Goal: Task Accomplishment & Management: Use online tool/utility

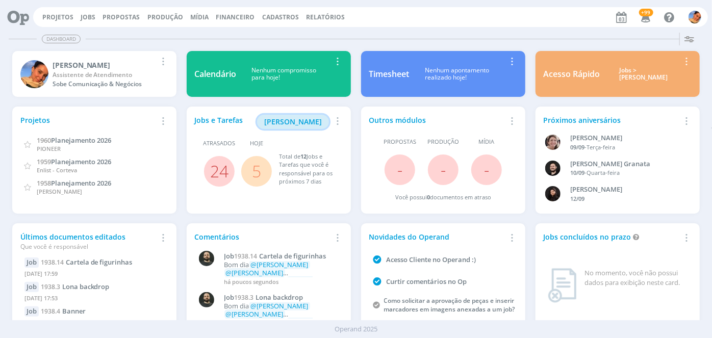
click at [307, 124] on span "[PERSON_NAME]" at bounding box center [293, 122] width 58 height 10
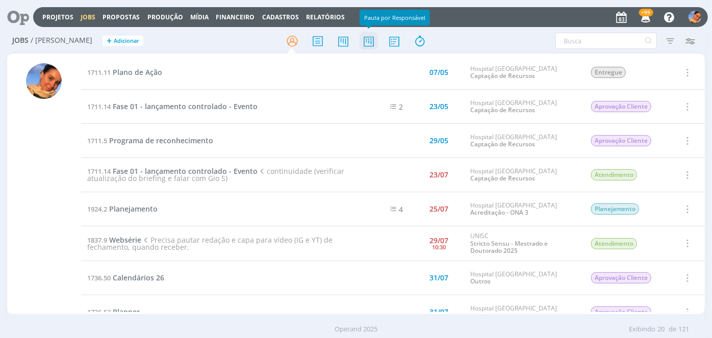
click at [372, 42] on icon at bounding box center [369, 41] width 18 height 20
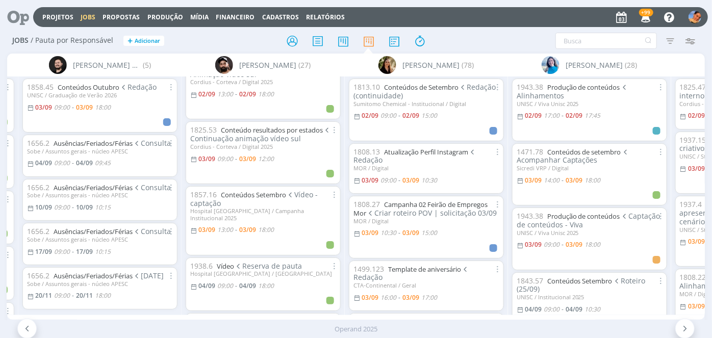
scroll to position [79, 0]
click at [243, 195] on link "Conteúdos Setembro" at bounding box center [253, 193] width 65 height 9
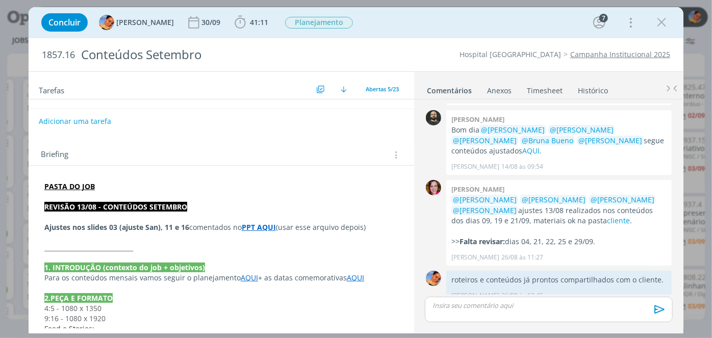
scroll to position [125, 0]
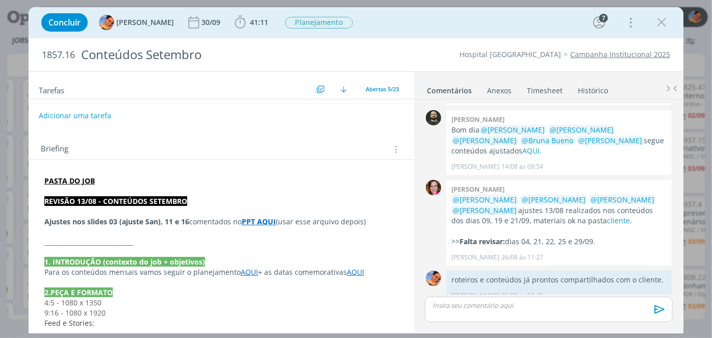
click at [77, 177] on strong "PASTA DO JOB" at bounding box center [69, 181] width 50 height 10
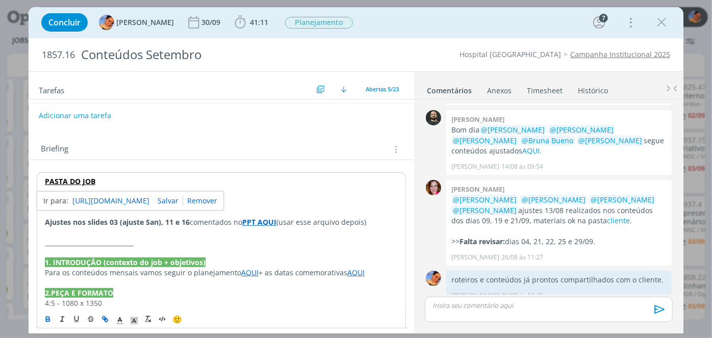
click at [105, 200] on link "[URL][DOMAIN_NAME]" at bounding box center [110, 200] width 77 height 13
